Goal: Transaction & Acquisition: Download file/media

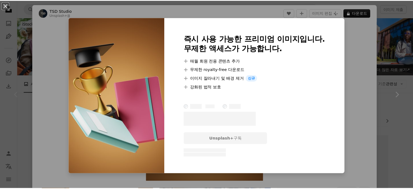
scroll to position [163, 0]
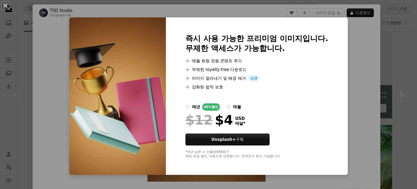
click at [365, 45] on div "An X shape 즉시 사용 가능한 프리미엄 이미지입니다. 무제한 액세스가 가능합니다. A plus sign 매월 회원 전용 콘텐츠 추가 A…" at bounding box center [208, 94] width 417 height 189
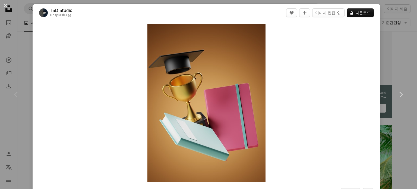
click at [4, 3] on button "An X shape" at bounding box center [5, 5] width 7 height 7
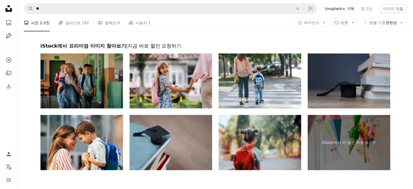
scroll to position [1167, 0]
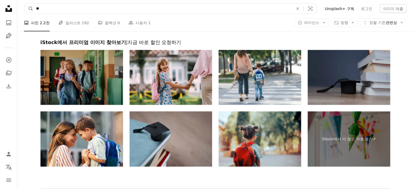
click at [69, 8] on input "**" at bounding box center [162, 9] width 258 height 10
type input "*"
type input "****"
click button "A magnifying glass" at bounding box center [28, 9] width 9 height 10
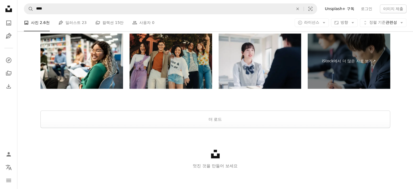
scroll to position [997, 0]
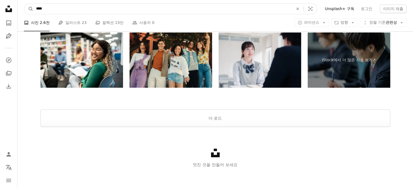
click at [119, 9] on input "****" at bounding box center [162, 9] width 258 height 10
type input "**"
click button "A magnifying glass" at bounding box center [28, 9] width 9 height 10
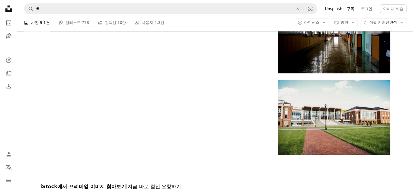
scroll to position [760, 0]
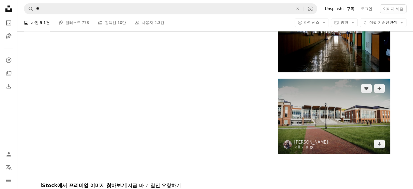
click at [329, 122] on img at bounding box center [334, 115] width 112 height 75
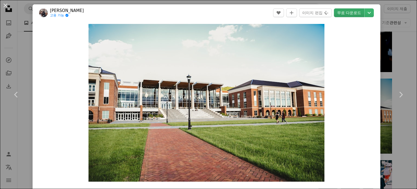
click at [349, 12] on link "무료 다운로드" at bounding box center [349, 12] width 30 height 9
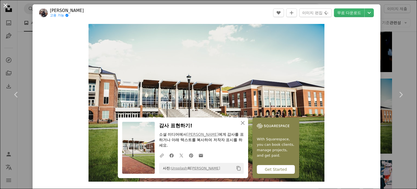
click at [6, 5] on button "An X shape" at bounding box center [5, 5] width 7 height 7
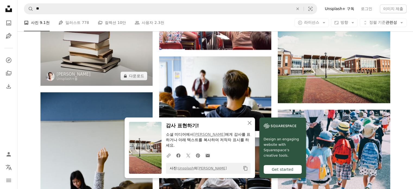
scroll to position [787, 0]
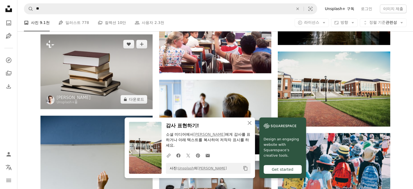
click at [109, 68] on img at bounding box center [96, 71] width 112 height 75
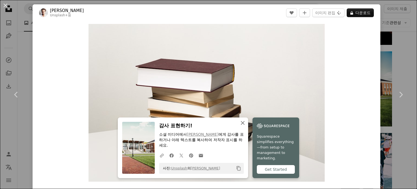
click at [241, 122] on icon "button" at bounding box center [243, 123] width 4 height 4
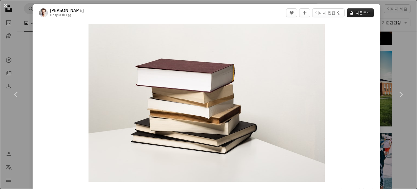
click at [357, 11] on button "A lock 다운로드" at bounding box center [359, 12] width 27 height 9
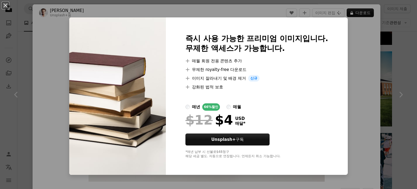
drag, startPoint x: 7, startPoint y: 5, endPoint x: 14, endPoint y: 6, distance: 7.3
click at [7, 5] on button "An X shape" at bounding box center [5, 5] width 7 height 7
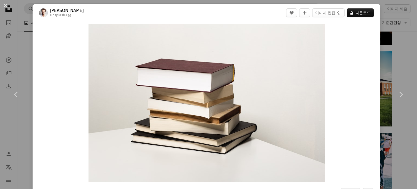
drag, startPoint x: 5, startPoint y: 4, endPoint x: 12, endPoint y: 5, distance: 7.3
click at [5, 4] on button "An X shape" at bounding box center [5, 5] width 7 height 7
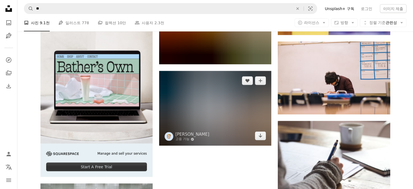
scroll to position [1221, 0]
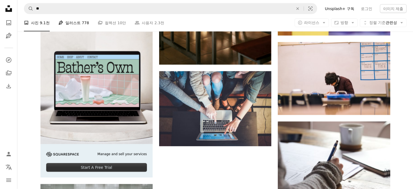
click at [73, 22] on link "Pen Tool 일러스트 778" at bounding box center [73, 22] width 31 height 17
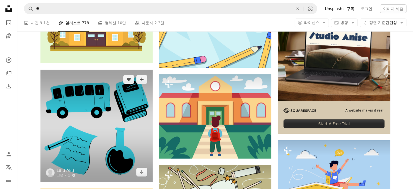
scroll to position [54, 0]
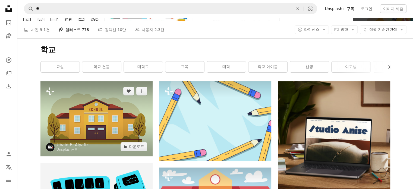
click at [99, 116] on img at bounding box center [96, 118] width 112 height 75
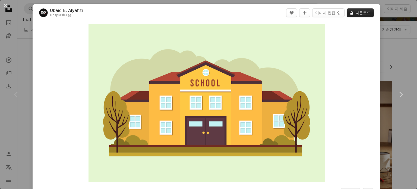
click at [358, 9] on button "A lock 다운로드" at bounding box center [359, 12] width 27 height 9
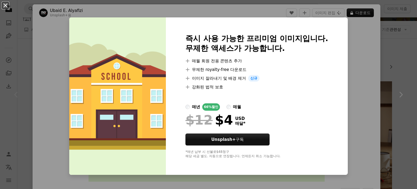
click at [3, 5] on button "An X shape" at bounding box center [5, 5] width 7 height 7
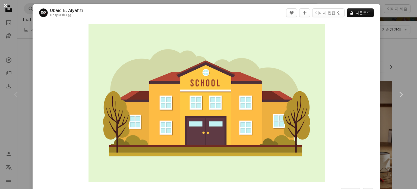
click at [4, 3] on button "An X shape" at bounding box center [5, 5] width 7 height 7
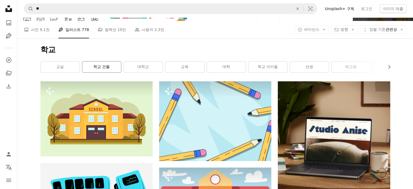
click at [104, 67] on link "학교 건물" at bounding box center [101, 66] width 39 height 11
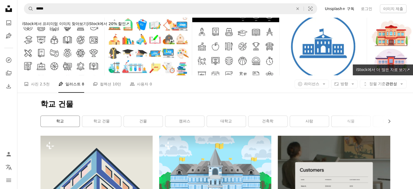
click at [55, 117] on link "학교" at bounding box center [60, 121] width 39 height 11
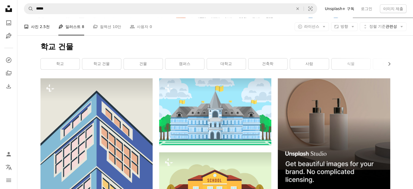
scroll to position [27, 0]
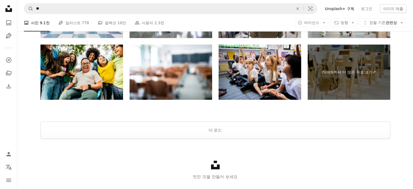
scroll to position [1648, 0]
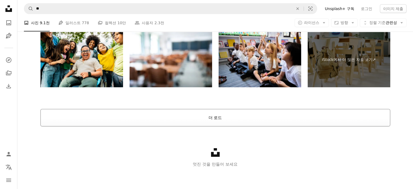
click at [215, 120] on button "더 로드" at bounding box center [214, 117] width 349 height 17
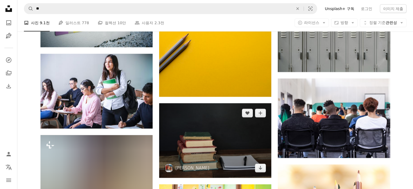
scroll to position [1525, 0]
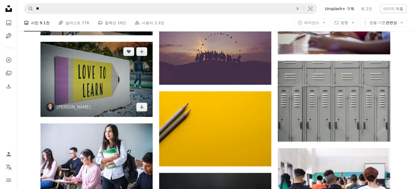
click at [112, 90] on img at bounding box center [96, 79] width 112 height 75
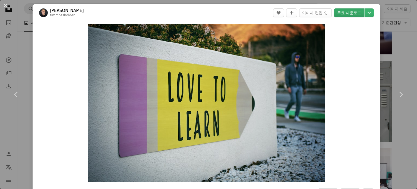
click at [343, 12] on link "무료 다운로드" at bounding box center [349, 12] width 30 height 9
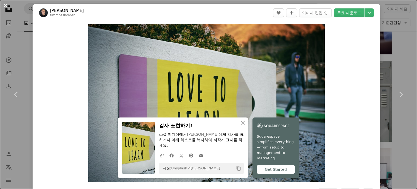
click at [5, 3] on button "An X shape" at bounding box center [5, 5] width 7 height 7
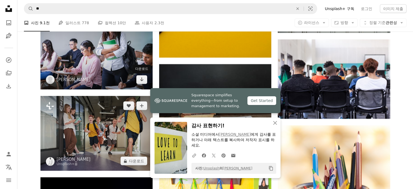
scroll to position [1688, 0]
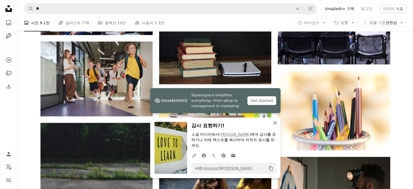
click at [276, 123] on icon "An X shape" at bounding box center [275, 122] width 7 height 7
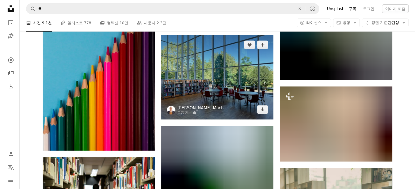
scroll to position [2068, 0]
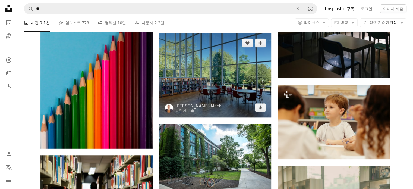
click at [208, 75] on img at bounding box center [215, 75] width 112 height 84
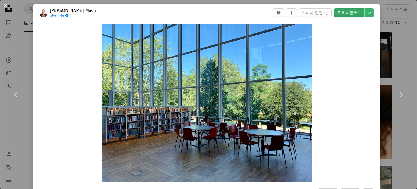
click at [344, 12] on link "무료 다운로드" at bounding box center [349, 12] width 30 height 9
